Goal: Task Accomplishment & Management: Manage account settings

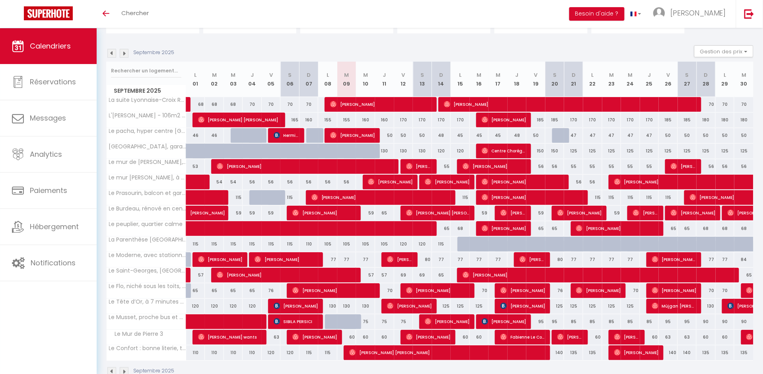
scroll to position [71, 0]
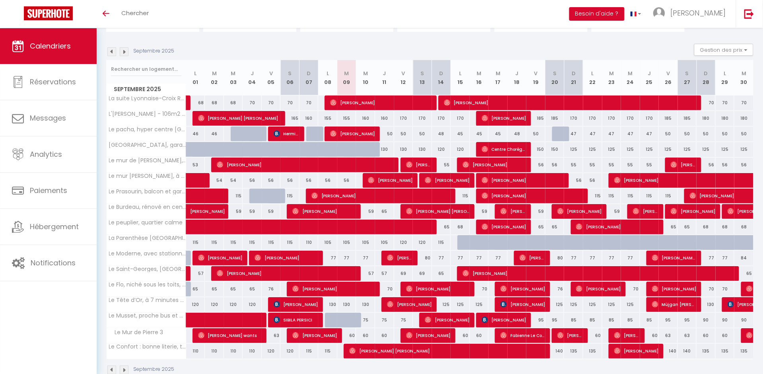
click at [406, 118] on div "170" at bounding box center [403, 118] width 19 height 15
type input "170"
type input "Ven 12 Septembre 2025"
type input "Sam 13 Septembre 2025"
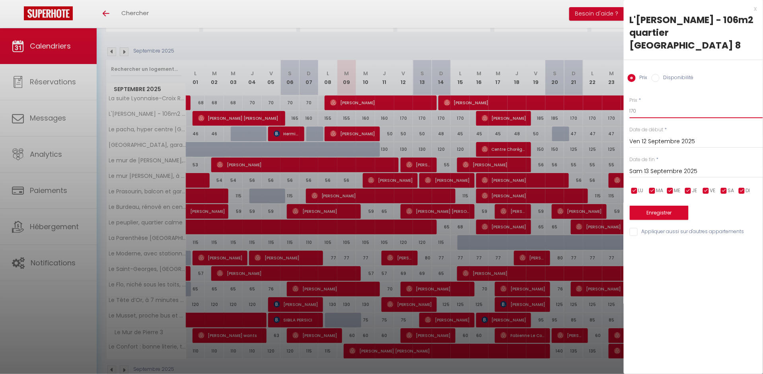
click at [702, 104] on input "170" at bounding box center [696, 111] width 133 height 14
type input "160"
click at [674, 166] on input "Sam 13 Septembre 2025" at bounding box center [696, 171] width 133 height 10
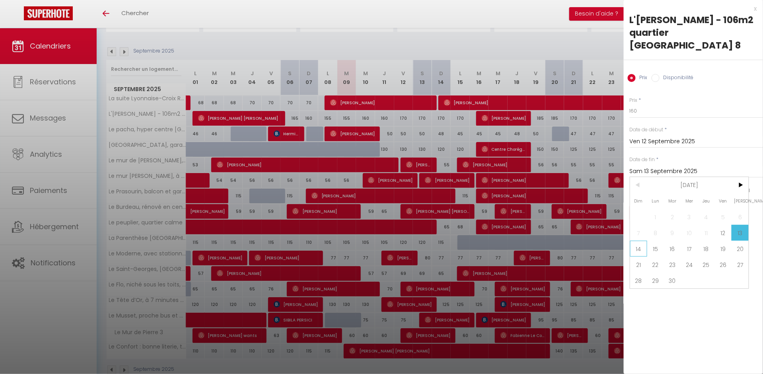
click at [645, 241] on span "14" at bounding box center [638, 249] width 17 height 16
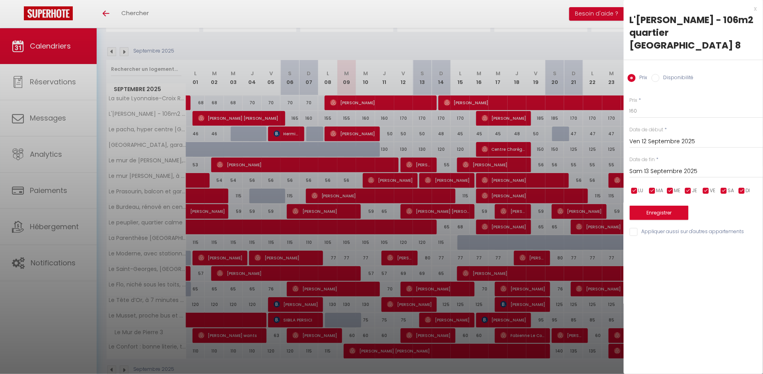
type input "Dim 14 Septembre 2025"
click at [649, 206] on button "Enregistrer" at bounding box center [659, 213] width 59 height 14
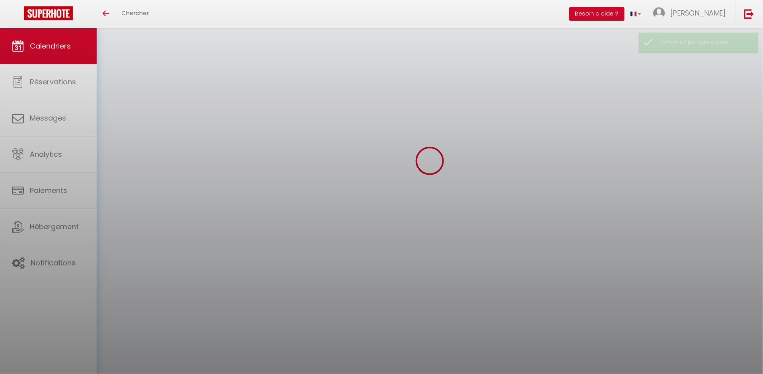
scroll to position [28, 0]
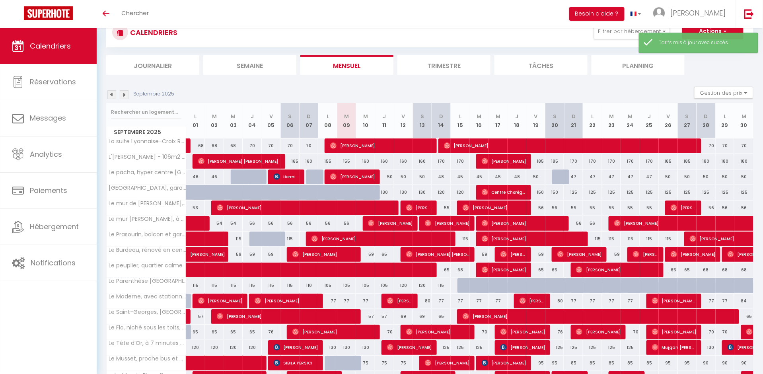
click at [441, 161] on div "170" at bounding box center [441, 161] width 19 height 15
type input "170"
type input "Dim 14 Septembre 2025"
type input "Lun 15 Septembre 2025"
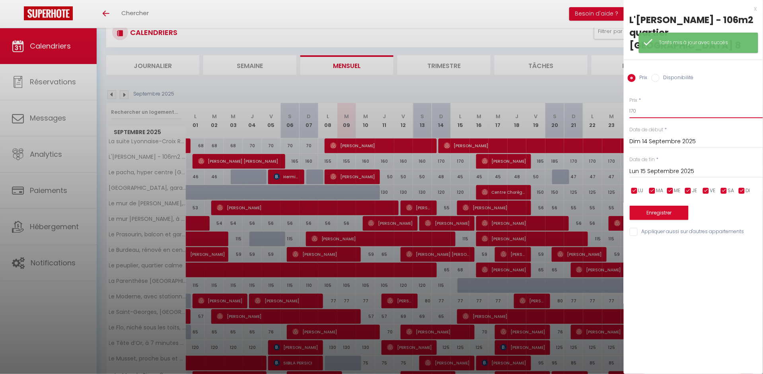
click at [638, 104] on input "170" at bounding box center [696, 111] width 133 height 14
type input "155"
click at [647, 166] on input "Lun 15 Septembre 2025" at bounding box center [696, 171] width 133 height 10
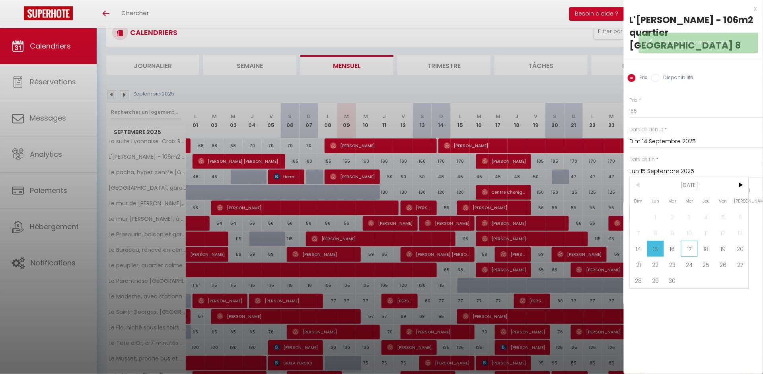
click at [687, 241] on span "17" at bounding box center [689, 249] width 17 height 16
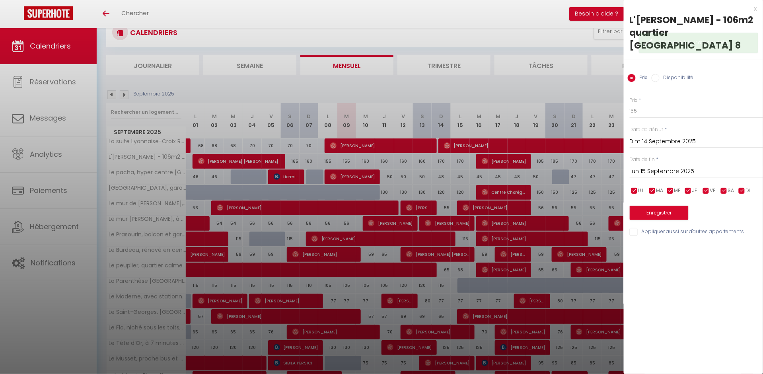
type input "Mer 17 Septembre 2025"
click at [664, 206] on button "Enregistrer" at bounding box center [659, 213] width 59 height 14
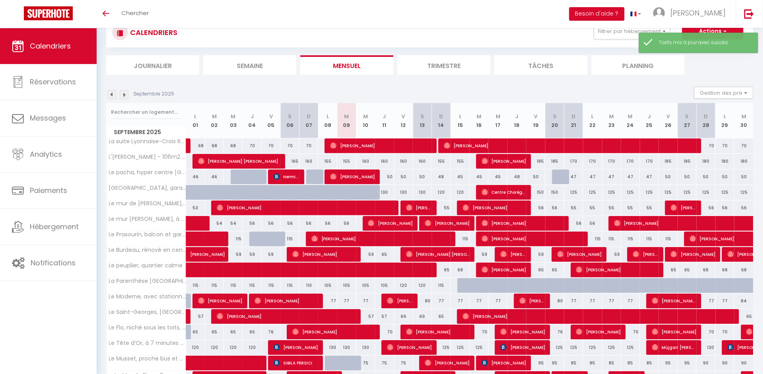
click at [540, 158] on div "185" at bounding box center [535, 161] width 19 height 15
type input "185"
type input "Ven 19 Septembre 2025"
type input "Sam 20 Septembre 2025"
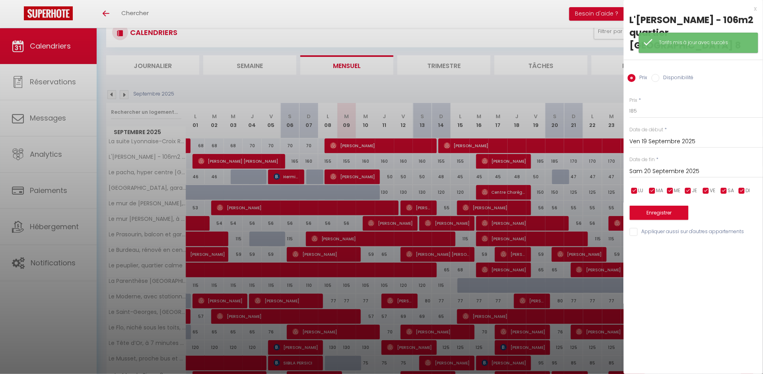
click at [677, 97] on div "Prix * 185" at bounding box center [696, 108] width 133 height 22
click at [677, 109] on div "Prix * 185 Statut * Disponible Indisponible Date de début * Ven 19 Septembre 20…" at bounding box center [693, 162] width 139 height 150
click at [677, 104] on input "185" at bounding box center [696, 111] width 133 height 14
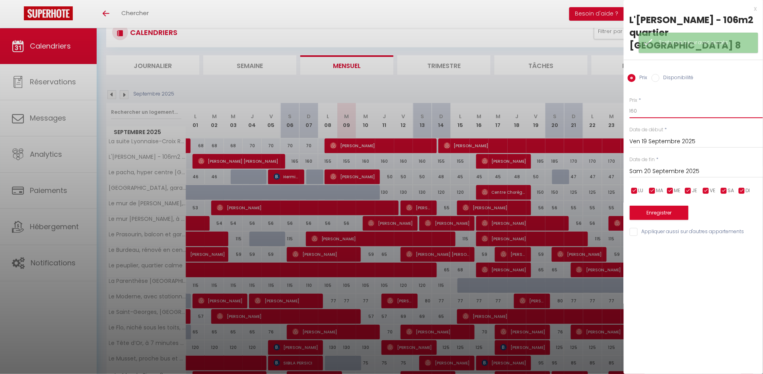
type input "160"
click at [650, 206] on button "Enregistrer" at bounding box center [659, 213] width 59 height 14
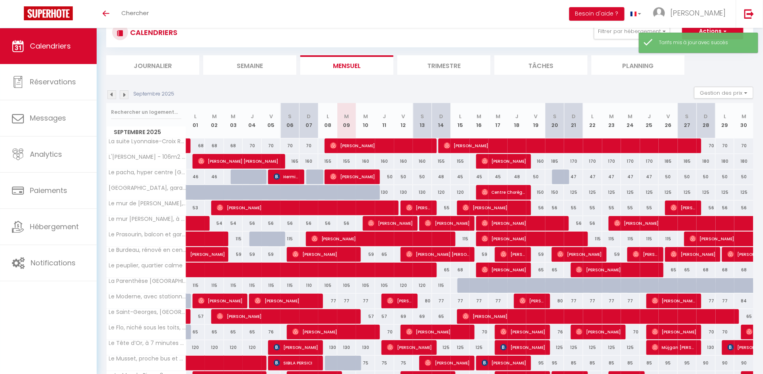
click at [556, 162] on div "185" at bounding box center [554, 161] width 19 height 15
type input "185"
type input "Sam 20 Septembre 2025"
type input "Dim 21 Septembre 2025"
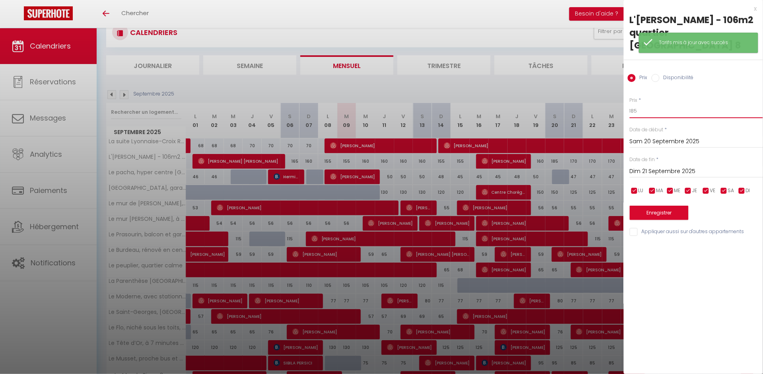
click at [661, 104] on input "185" at bounding box center [696, 111] width 133 height 14
type input "165"
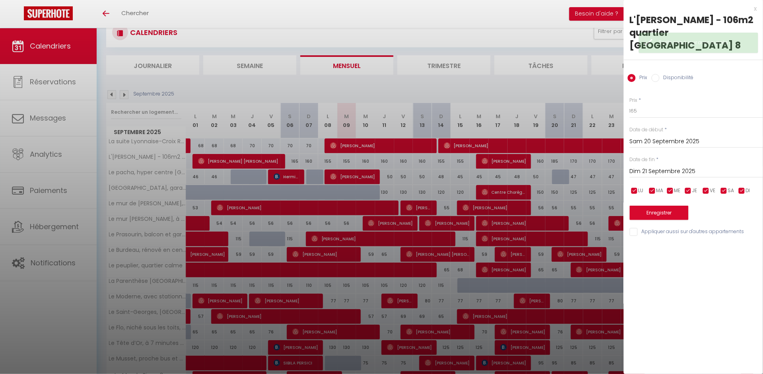
click at [659, 166] on input "Dim 21 Septembre 2025" at bounding box center [696, 171] width 133 height 10
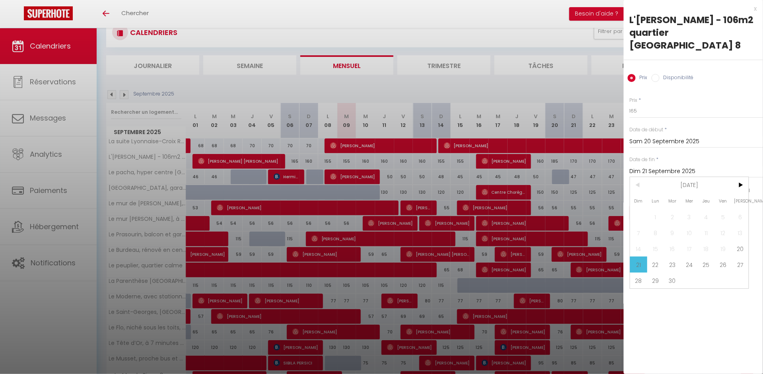
click at [636, 257] on span "21" at bounding box center [638, 265] width 17 height 16
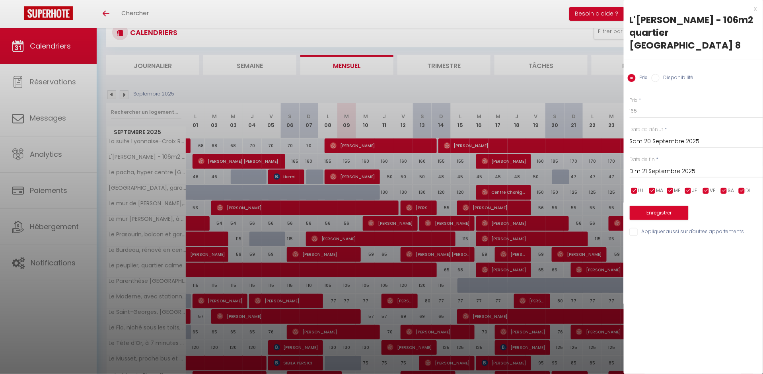
click at [646, 206] on button "Enregistrer" at bounding box center [659, 213] width 59 height 14
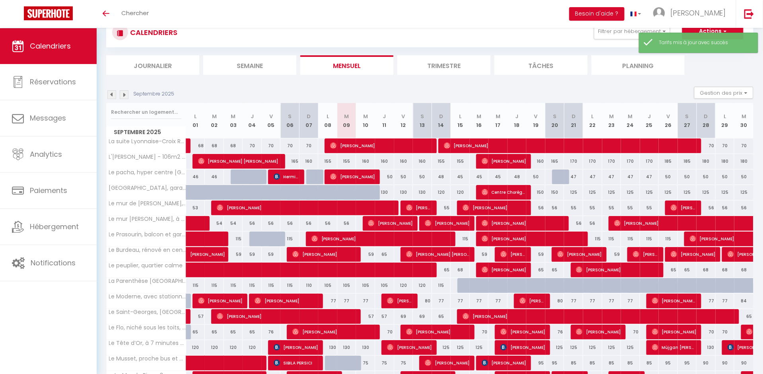
click at [571, 160] on div "170" at bounding box center [573, 161] width 19 height 15
type input "170"
type input "Dim 21 Septembre 2025"
type input "Lun 22 Septembre 2025"
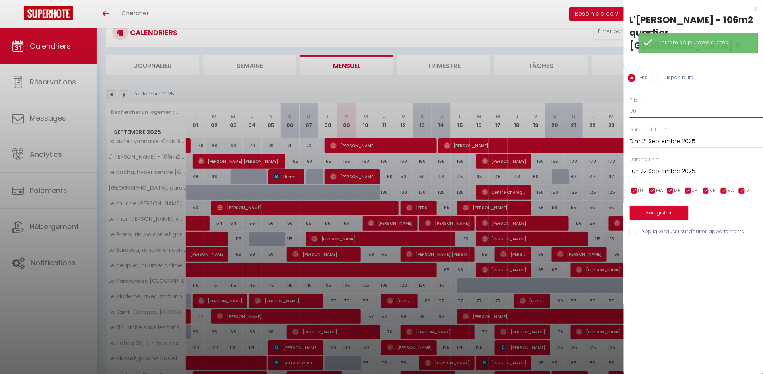
click at [674, 104] on input "170" at bounding box center [696, 111] width 133 height 14
type input "160"
click at [663, 165] on div "Prix * 160 Statut * Disponible Indisponible Date de début * Dim 21 Septembre 20…" at bounding box center [693, 162] width 139 height 150
click at [700, 166] on input "Lun 22 Septembre 2025" at bounding box center [696, 171] width 133 height 10
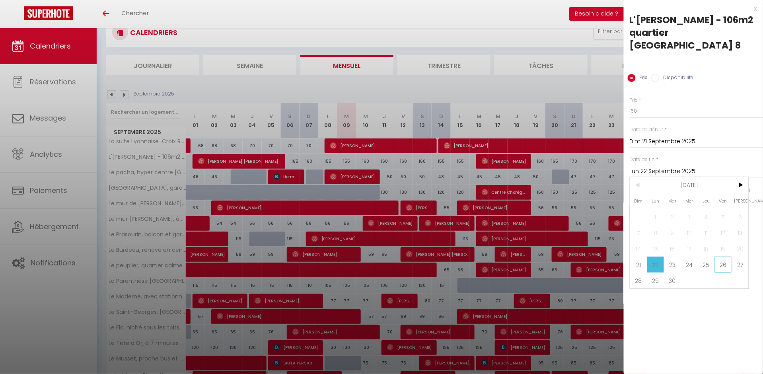
click at [718, 257] on span "26" at bounding box center [723, 265] width 17 height 16
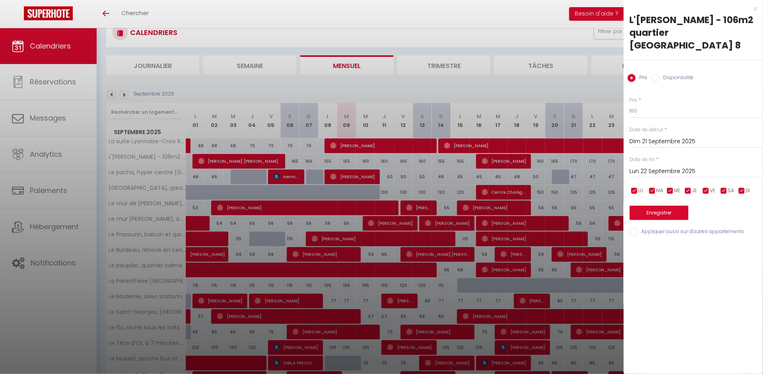
type input "Ven 26 Septembre 2025"
click at [673, 206] on button "Enregistrer" at bounding box center [659, 213] width 59 height 14
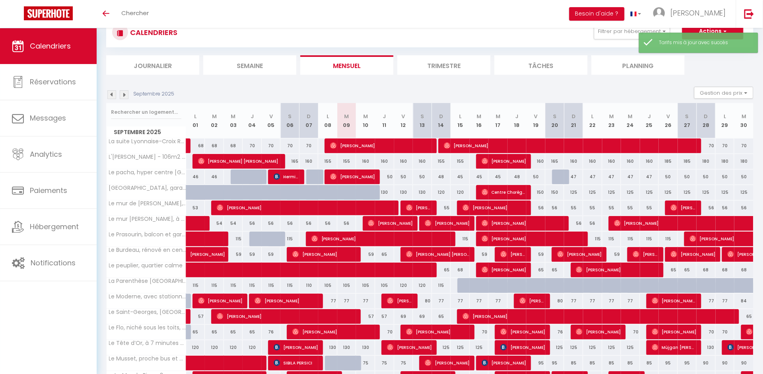
click at [665, 163] on div "185" at bounding box center [668, 161] width 19 height 15
type input "185"
type input "Ven 26 Septembre 2025"
type input "Sam 27 Septembre 2025"
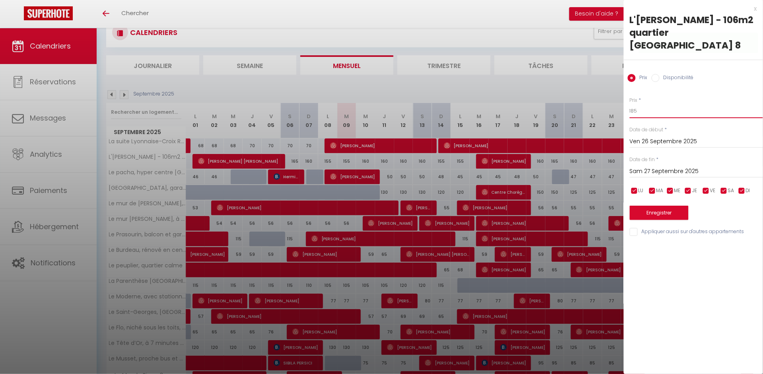
click at [653, 104] on input "185" at bounding box center [696, 111] width 133 height 14
type input "165"
click at [645, 166] on input "Sam 27 Septembre 2025" at bounding box center [696, 171] width 133 height 10
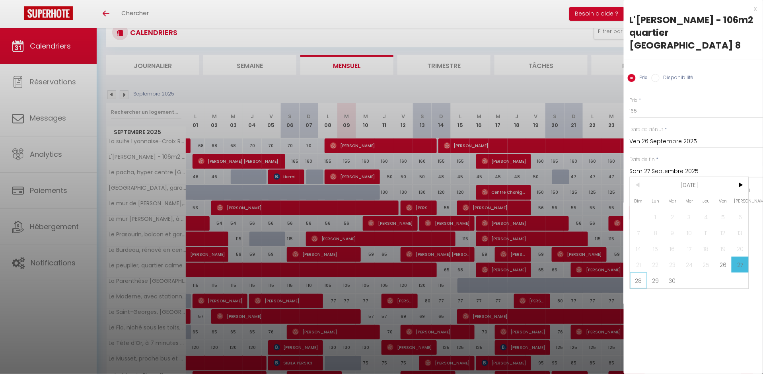
click at [640, 272] on span "28" at bounding box center [638, 280] width 17 height 16
type input "Dim 28 Septembre 2025"
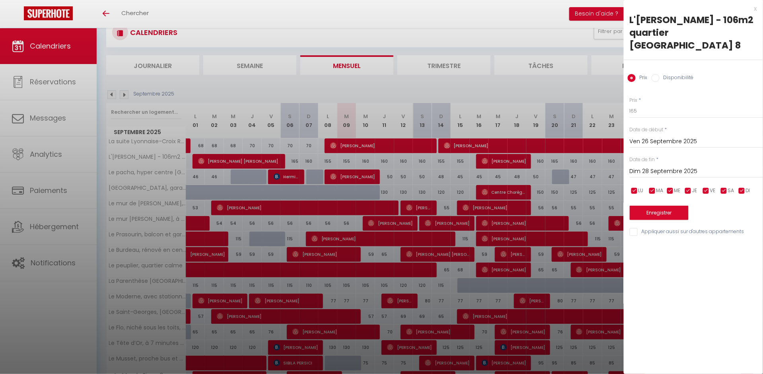
click at [667, 206] on button "Enregistrer" at bounding box center [659, 213] width 59 height 14
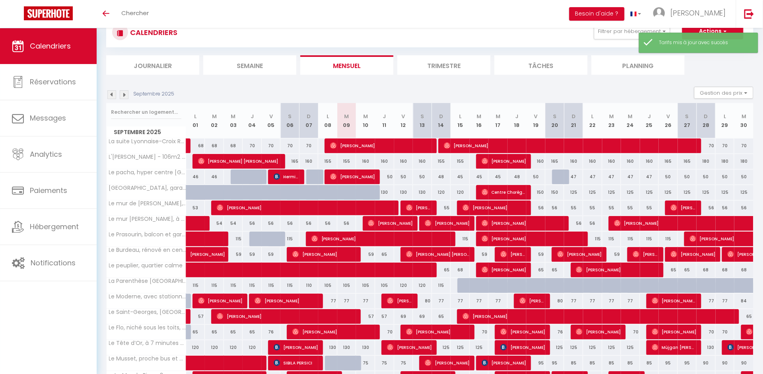
click at [707, 161] on div "180" at bounding box center [706, 161] width 19 height 15
type input "180"
type input "Dim 28 Septembre 2025"
type input "Lun 29 Septembre 2025"
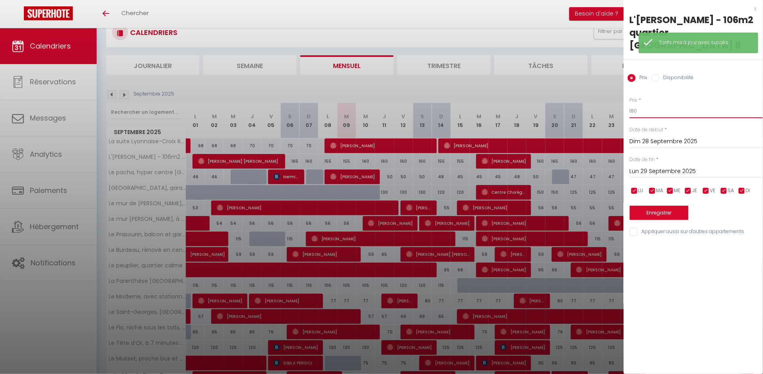
click at [677, 104] on input "180" at bounding box center [696, 111] width 133 height 14
type input "160"
click at [663, 166] on input "Lun 29 Septembre 2025" at bounding box center [696, 171] width 133 height 10
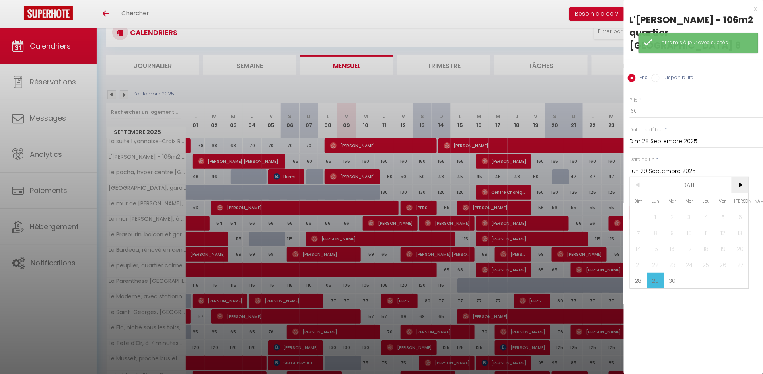
click at [742, 177] on span ">" at bounding box center [740, 185] width 17 height 16
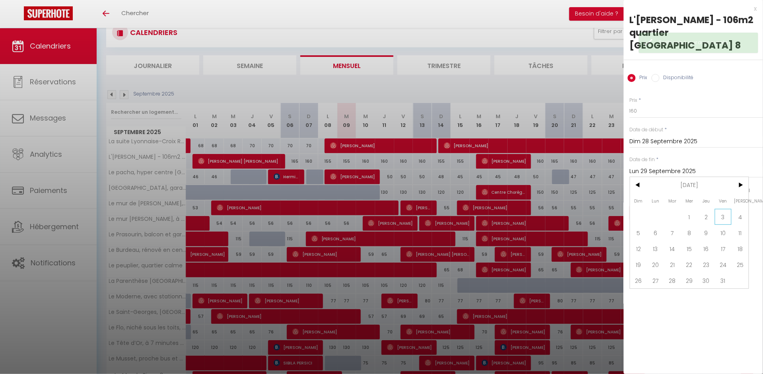
click at [724, 209] on span "3" at bounding box center [723, 217] width 17 height 16
type input "Ven 03 Octobre 2025"
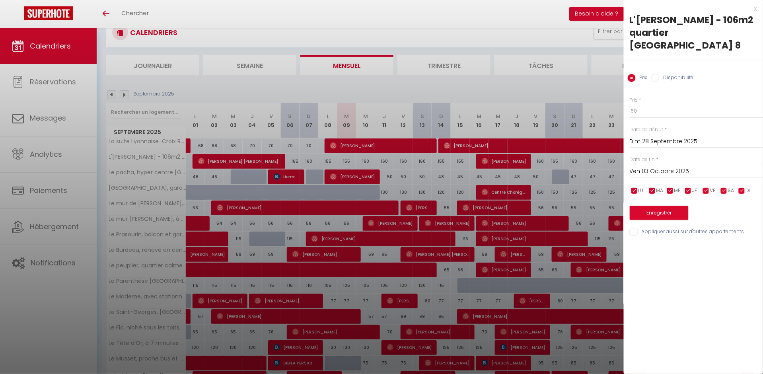
click at [680, 206] on button "Enregistrer" at bounding box center [659, 213] width 59 height 14
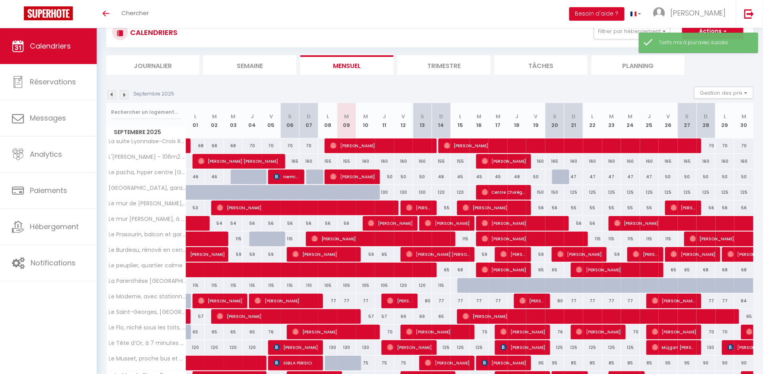
click at [125, 93] on img at bounding box center [124, 94] width 9 height 9
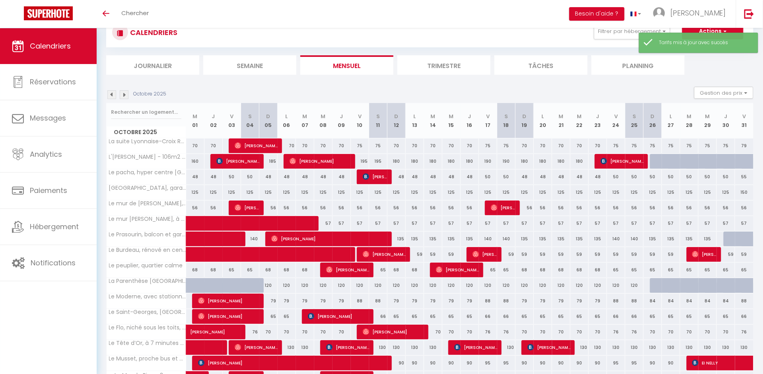
click at [362, 159] on div "195" at bounding box center [360, 161] width 18 height 15
type input "195"
type input "Ven 10 Octobre 2025"
type input "[PERSON_NAME] 11 Octobre 2025"
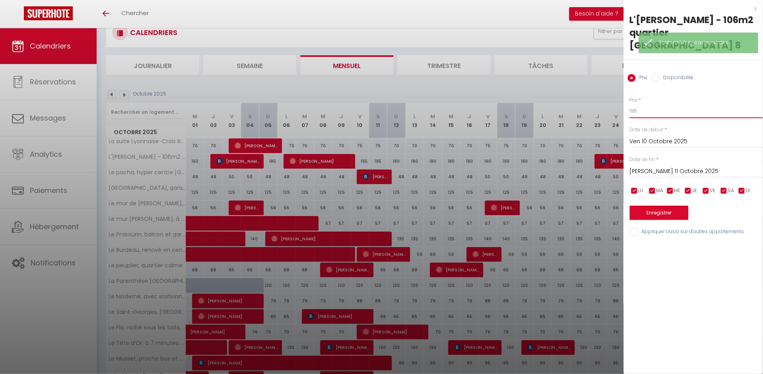
click at [640, 104] on input "195" at bounding box center [696, 111] width 133 height 14
type input "170"
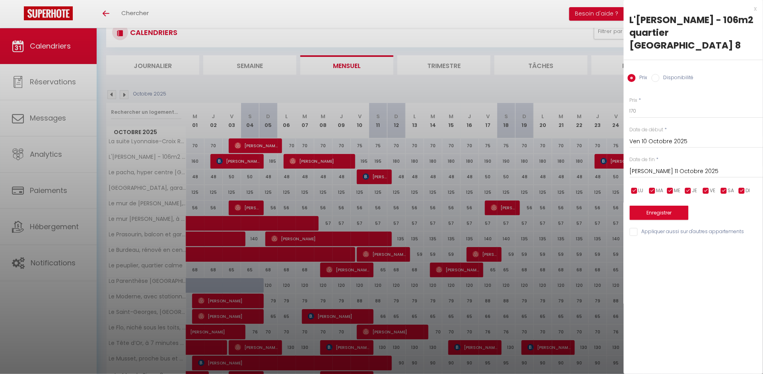
click at [656, 156] on span "*" at bounding box center [657, 159] width 2 height 7
click at [656, 166] on input "[PERSON_NAME] 11 Octobre 2025" at bounding box center [696, 171] width 133 height 10
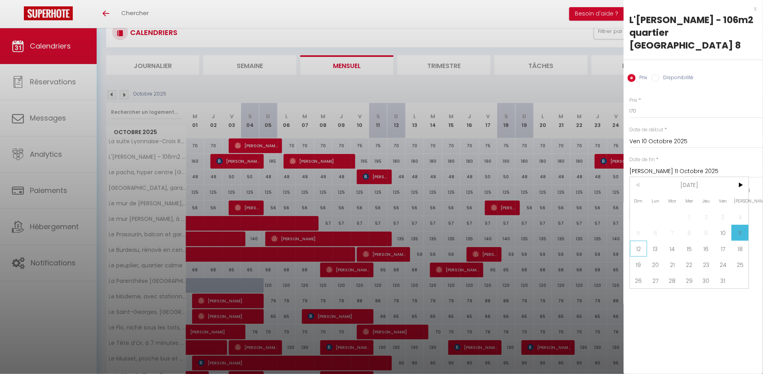
click at [637, 241] on span "12" at bounding box center [638, 249] width 17 height 16
type input "Dim 12 Octobre 2025"
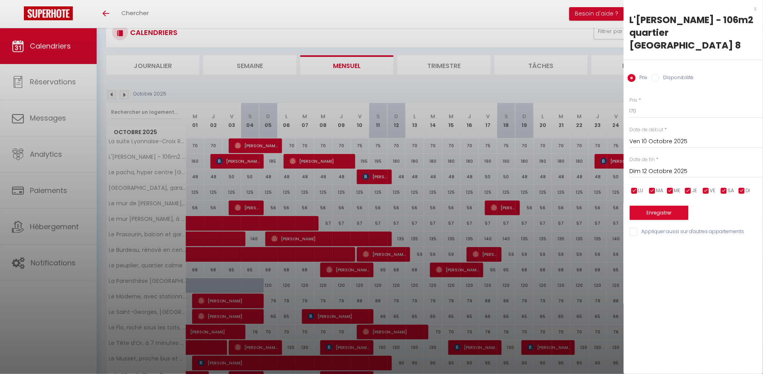
click at [652, 206] on button "Enregistrer" at bounding box center [659, 213] width 59 height 14
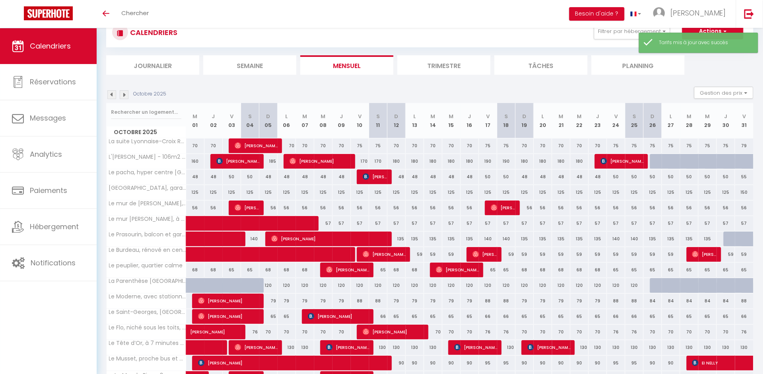
click at [397, 160] on div "180" at bounding box center [396, 161] width 18 height 15
type input "180"
type input "Dim 12 Octobre 2025"
type input "Lun 13 Octobre 2025"
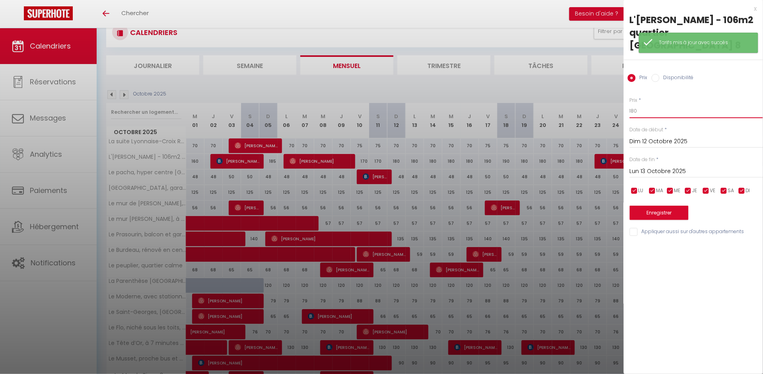
click at [647, 104] on input "180" at bounding box center [696, 111] width 133 height 14
type input "165"
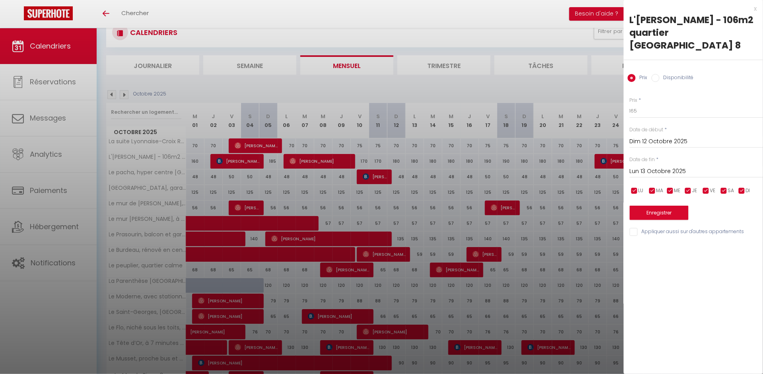
click at [652, 166] on input "Lun 13 Octobre 2025" at bounding box center [696, 171] width 133 height 10
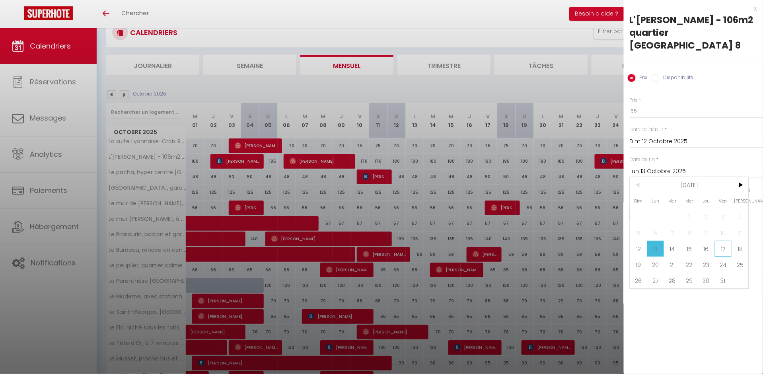
click at [722, 241] on span "17" at bounding box center [723, 249] width 17 height 16
type input "Ven 17 Octobre 2025"
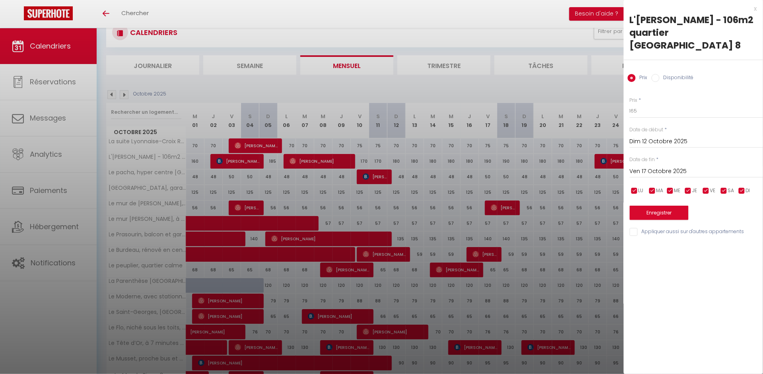
click at [660, 206] on button "Enregistrer" at bounding box center [659, 213] width 59 height 14
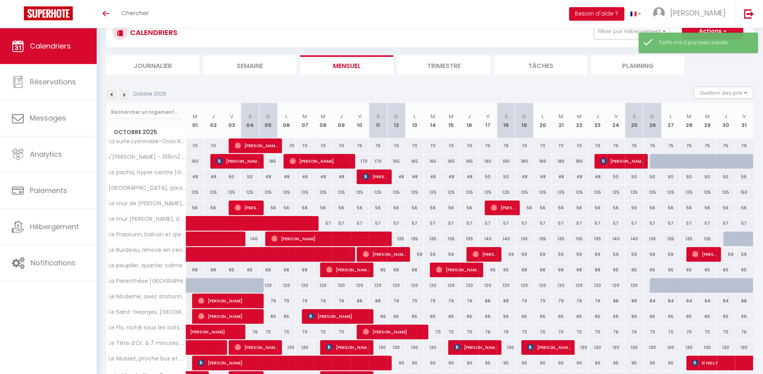
click at [487, 162] on div "190" at bounding box center [488, 161] width 18 height 15
type input "190"
type input "Ven 17 Octobre 2025"
type input "[PERSON_NAME] 18 Octobre 2025"
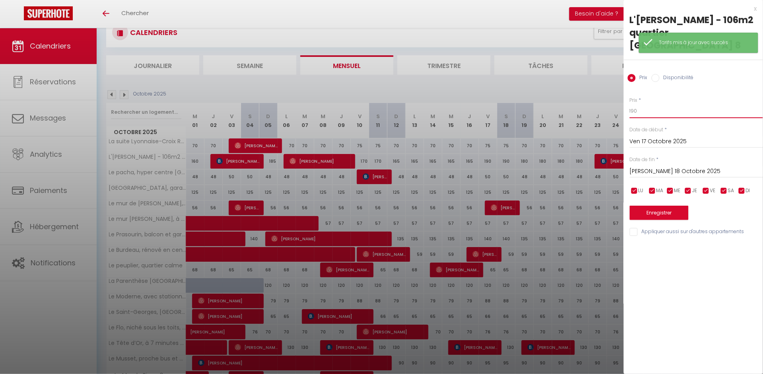
click at [639, 104] on input "190" at bounding box center [696, 111] width 133 height 14
type input "170"
click at [643, 166] on input "[PERSON_NAME] 18 Octobre 2025" at bounding box center [696, 171] width 133 height 10
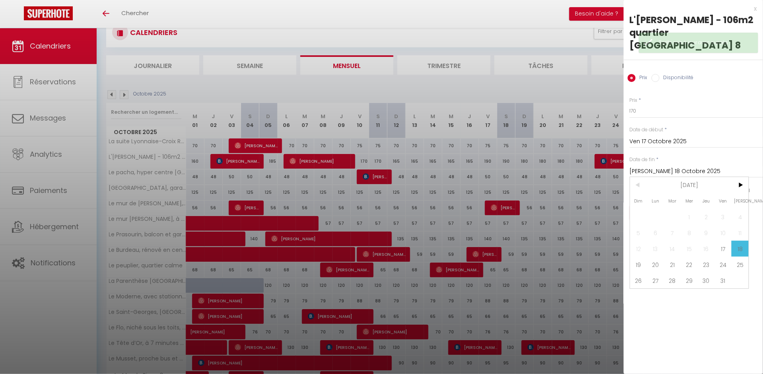
click at [640, 257] on span "19" at bounding box center [638, 265] width 17 height 16
type input "Dim 19 Octobre 2025"
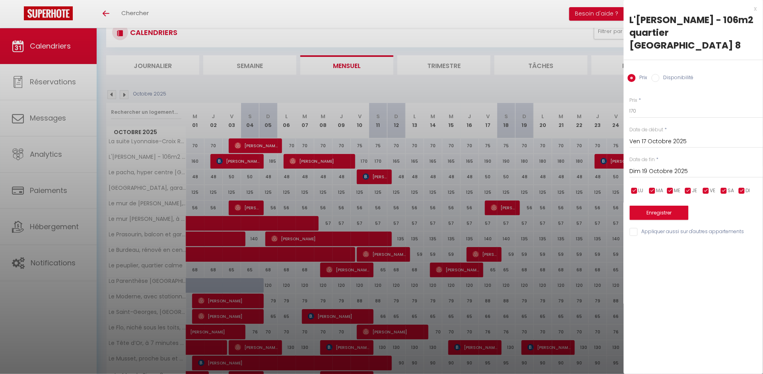
click at [659, 206] on button "Enregistrer" at bounding box center [659, 213] width 59 height 14
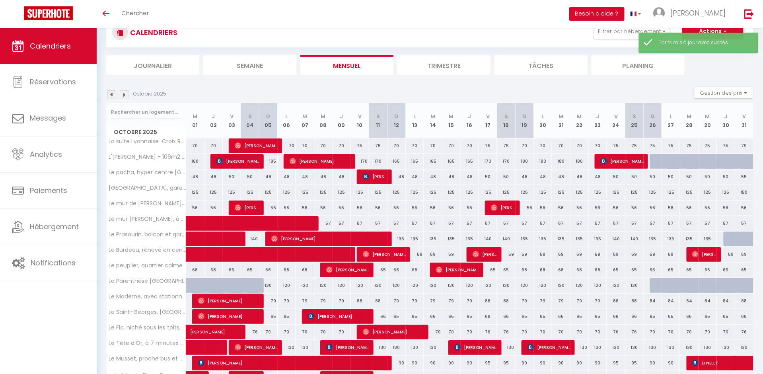
click at [524, 160] on div "180" at bounding box center [525, 161] width 18 height 15
type input "180"
type input "Dim 19 Octobre 2025"
type input "Lun 20 Octobre 2025"
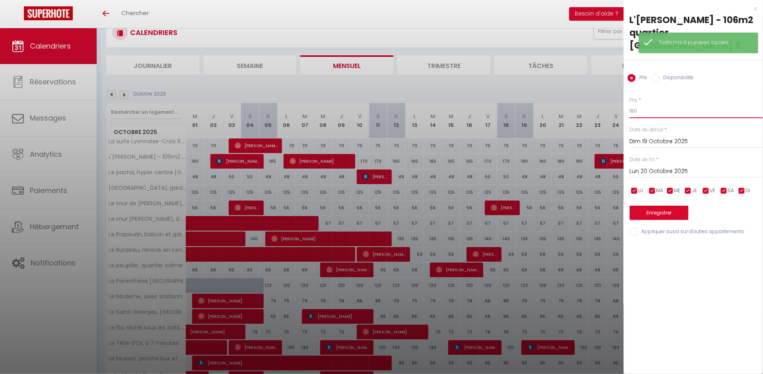
click at [665, 104] on input "180" at bounding box center [696, 111] width 133 height 14
type input "165"
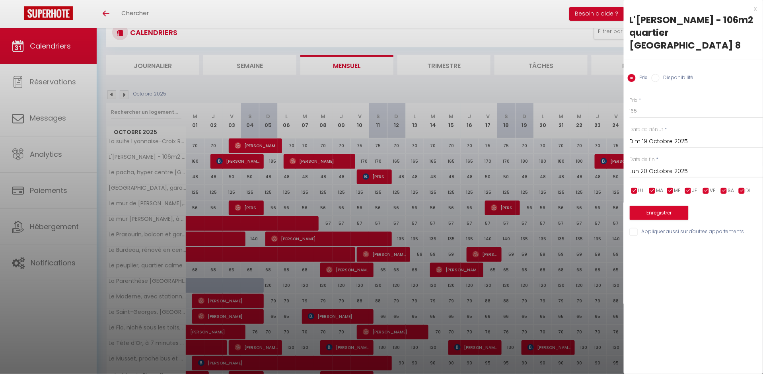
click at [648, 166] on input "Lun 20 Octobre 2025" at bounding box center [696, 171] width 133 height 10
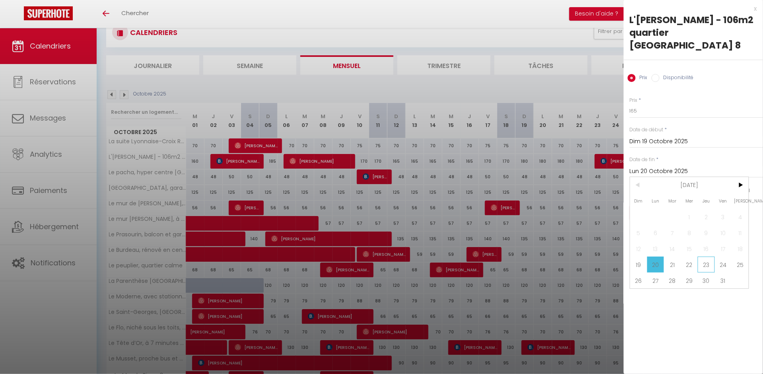
click at [703, 257] on span "23" at bounding box center [706, 265] width 17 height 16
type input "Jeu 23 Octobre 2025"
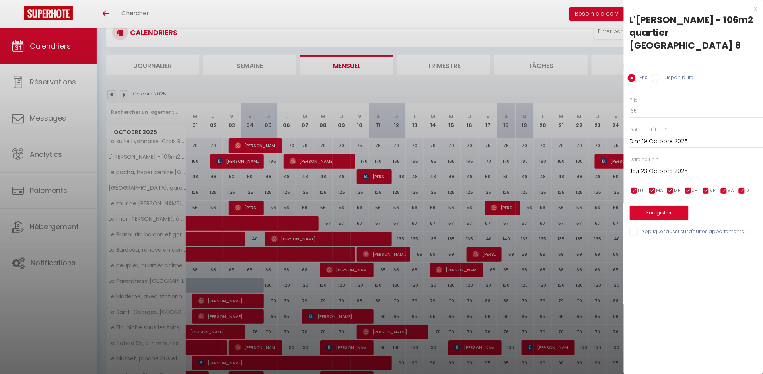
click at [680, 206] on button "Enregistrer" at bounding box center [659, 213] width 59 height 14
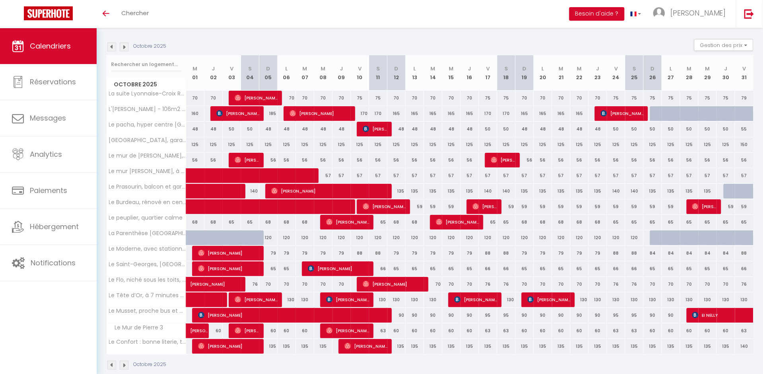
scroll to position [77, 0]
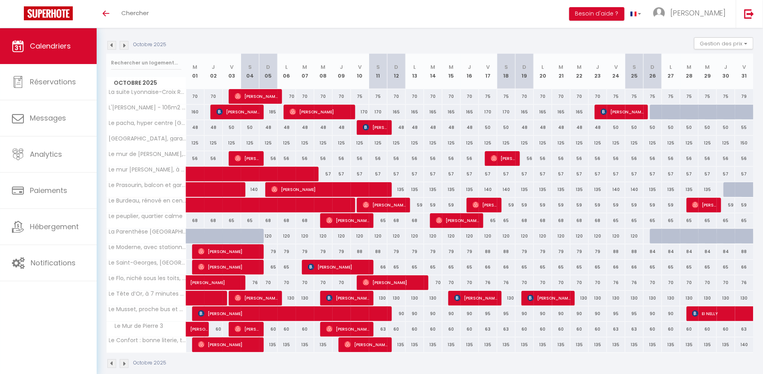
click at [268, 234] on div "120" at bounding box center [268, 236] width 18 height 15
type input "120"
type input "Dim 05 Octobre 2025"
type input "Lun 06 Octobre 2025"
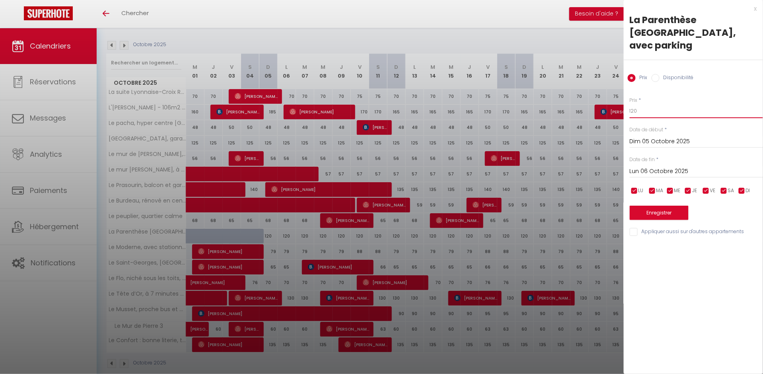
click at [661, 104] on input "120" at bounding box center [696, 111] width 133 height 14
click at [576, 136] on div at bounding box center [381, 187] width 763 height 374
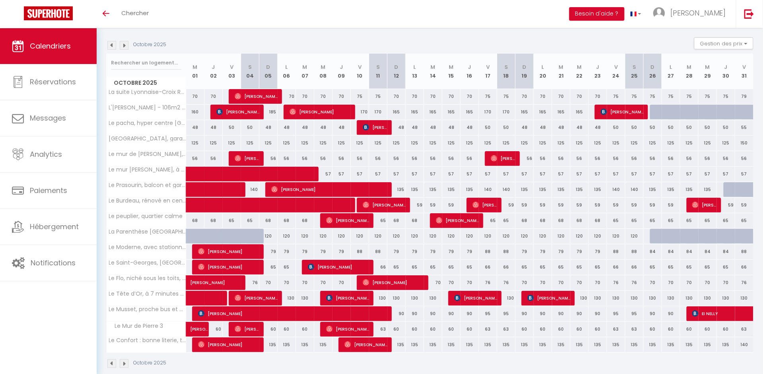
click at [272, 252] on div "79" at bounding box center [268, 251] width 18 height 15
type input "79"
type input "Dim 05 Octobre 2025"
type input "Lun 06 Octobre 2025"
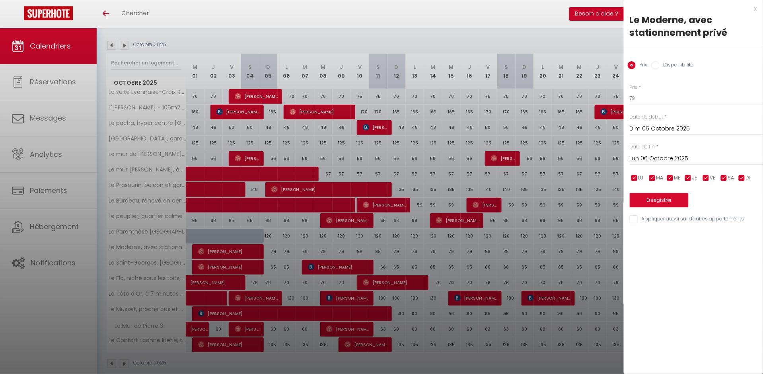
click at [576, 150] on div at bounding box center [381, 187] width 763 height 374
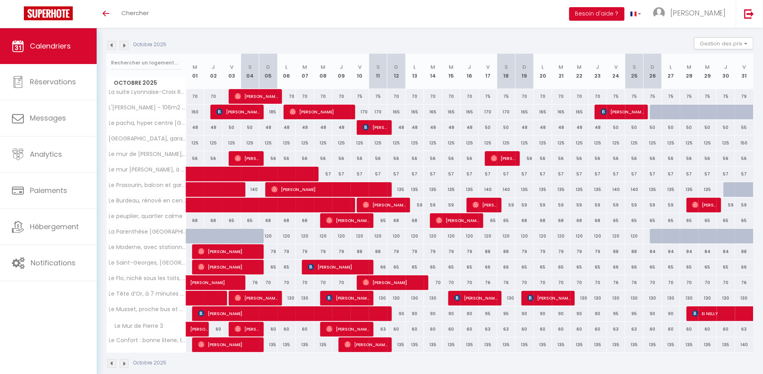
click at [113, 45] on img at bounding box center [111, 45] width 9 height 9
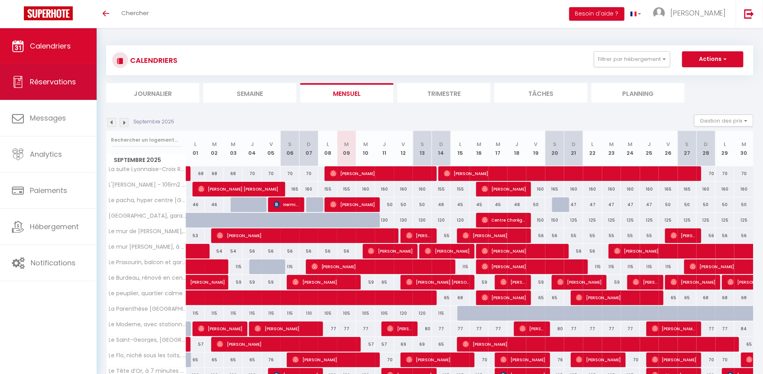
scroll to position [0, 0]
